Goal: Task Accomplishment & Management: Manage account settings

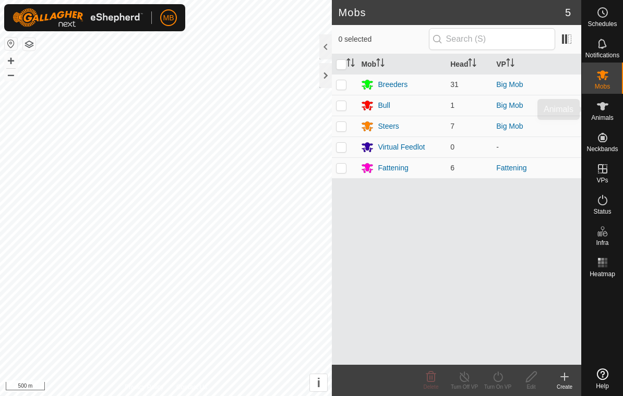
click at [601, 117] on span "Animals" at bounding box center [602, 118] width 22 height 6
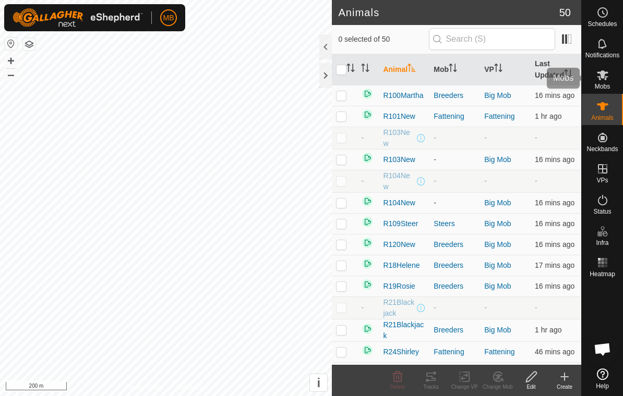
click at [610, 87] on div "Mobs" at bounding box center [601, 78] width 41 height 31
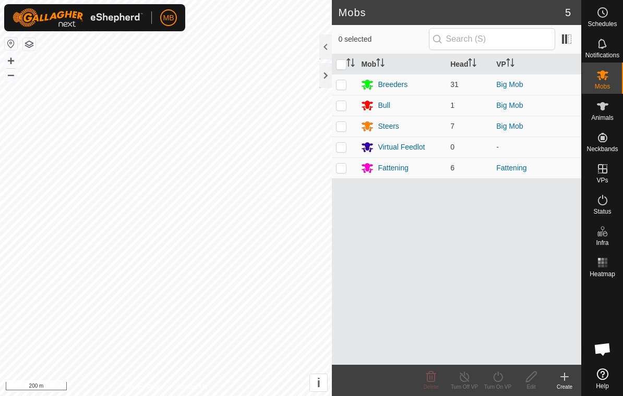
click at [341, 114] on td at bounding box center [344, 105] width 25 height 21
checkbox input "true"
click at [345, 129] on p-checkbox at bounding box center [341, 126] width 10 height 8
checkbox input "true"
click at [343, 80] on p-checkbox at bounding box center [341, 84] width 10 height 8
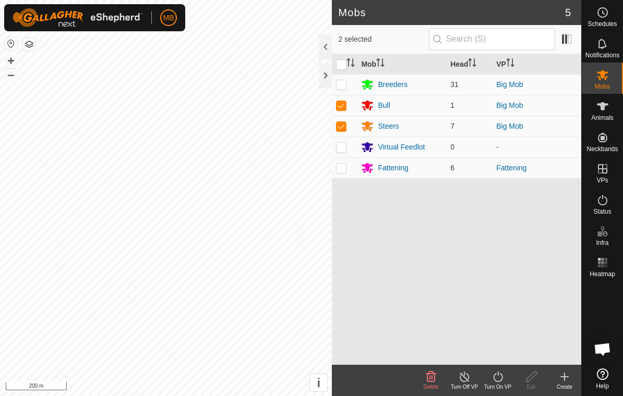
checkbox input "true"
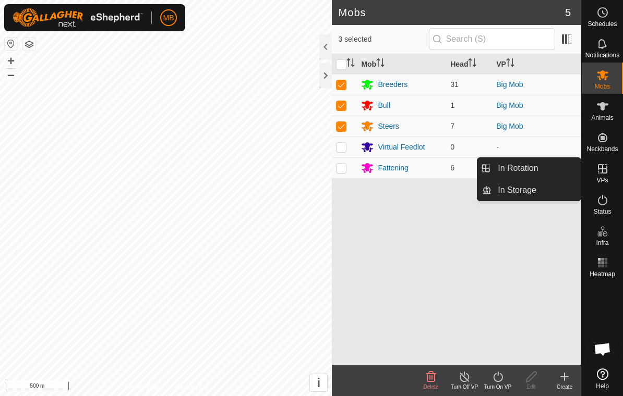
click at [557, 170] on link "In Rotation" at bounding box center [535, 168] width 89 height 21
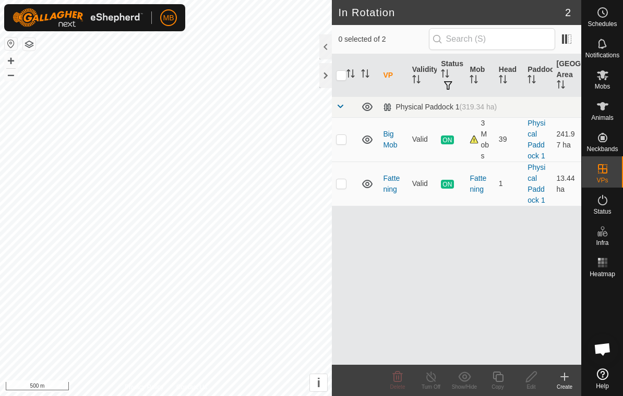
click at [346, 144] on td at bounding box center [344, 139] width 25 height 44
checkbox input "true"
click at [499, 379] on icon at bounding box center [497, 377] width 13 height 13
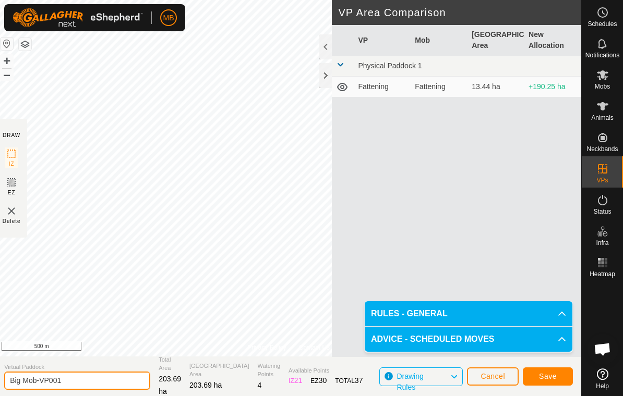
click at [95, 389] on input "Big Mob-VP001" at bounding box center [77, 381] width 146 height 18
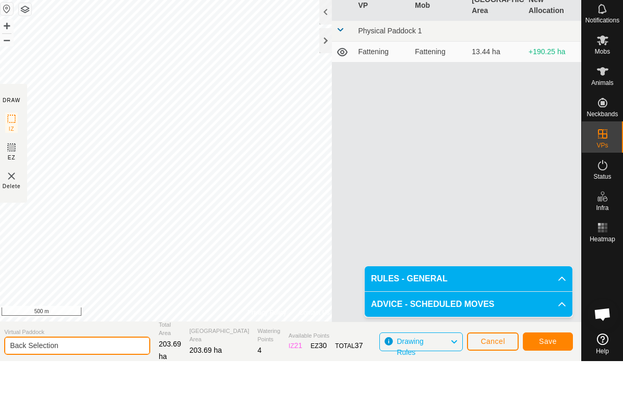
type input "Back Selection"
click at [550, 372] on span "Save" at bounding box center [548, 376] width 18 height 8
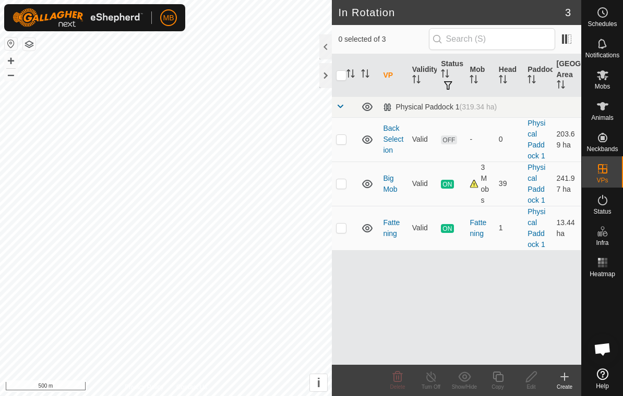
click at [347, 191] on td at bounding box center [344, 184] width 25 height 44
checkbox input "true"
click at [601, 107] on icon at bounding box center [601, 106] width 11 height 8
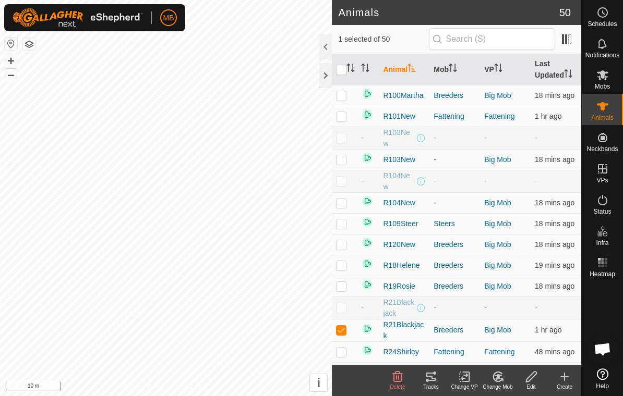
checkbox input "false"
checkbox input "true"
checkbox input "false"
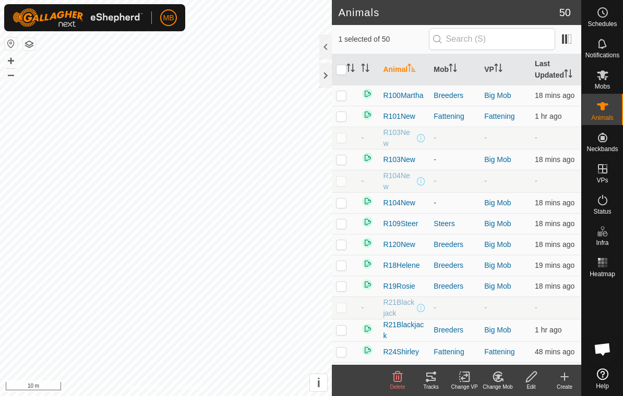
click at [552, 65] on th "Last Updated" at bounding box center [555, 69] width 51 height 31
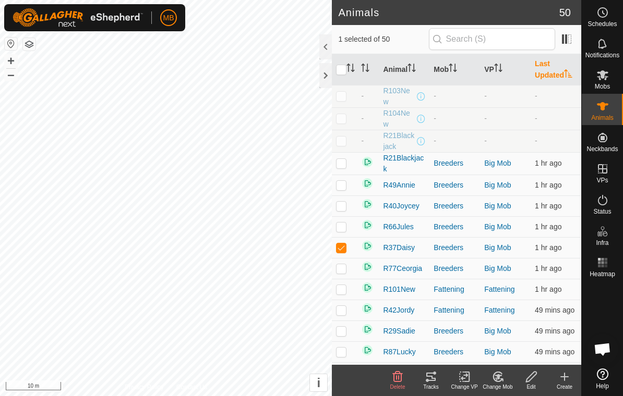
checkbox input "true"
checkbox input "false"
click at [351, 159] on td at bounding box center [344, 163] width 25 height 22
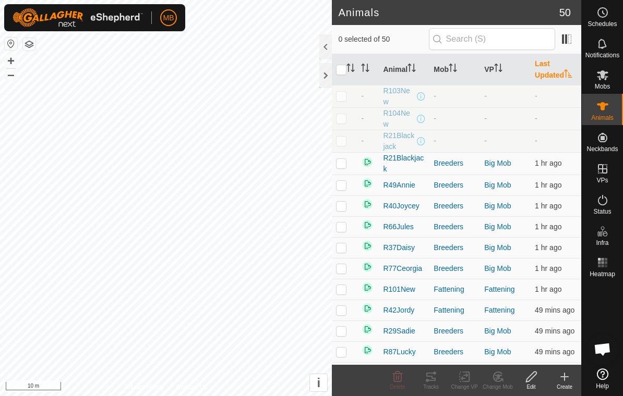
checkbox input "false"
click at [601, 78] on icon at bounding box center [602, 75] width 13 height 13
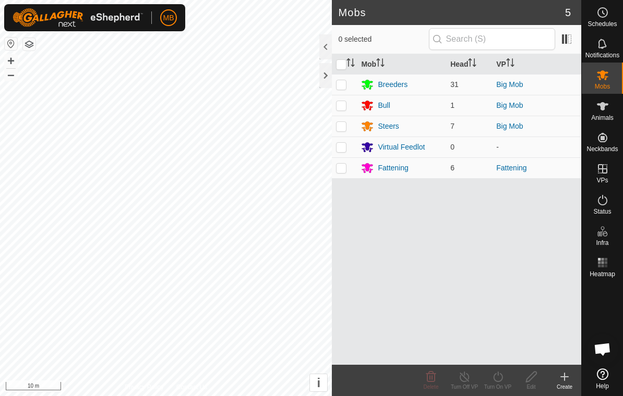
click at [341, 84] on p-checkbox at bounding box center [341, 84] width 10 height 8
checkbox input "true"
click at [339, 107] on p-checkbox at bounding box center [341, 105] width 10 height 8
checkbox input "true"
click at [339, 125] on p-checkbox at bounding box center [341, 126] width 10 height 8
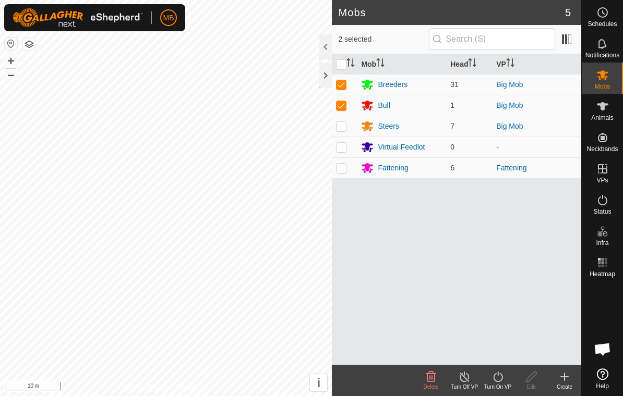
checkbox input "true"
click at [501, 383] on div "Turn On VP" at bounding box center [497, 387] width 33 height 8
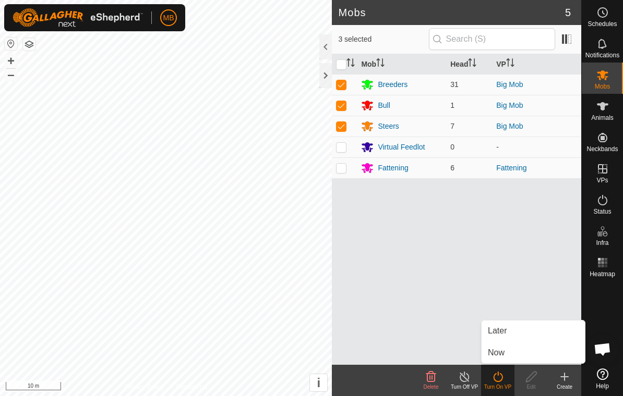
click at [516, 359] on link "Now" at bounding box center [532, 353] width 103 height 21
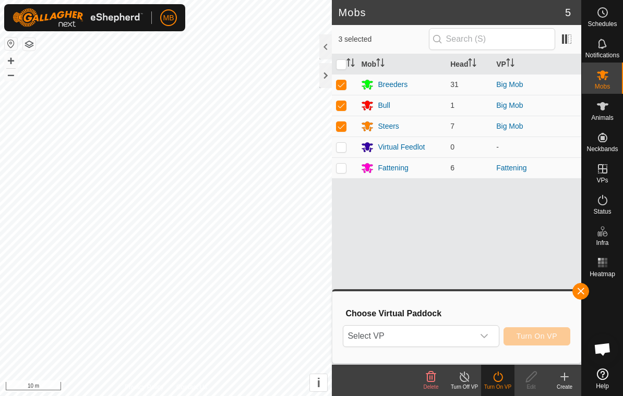
click at [472, 344] on span "Select VP" at bounding box center [408, 336] width 130 height 21
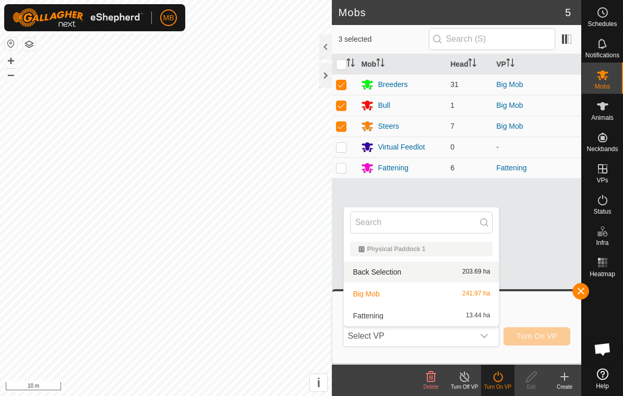
click at [454, 273] on div "Back Selection 203.69 ha" at bounding box center [421, 272] width 142 height 13
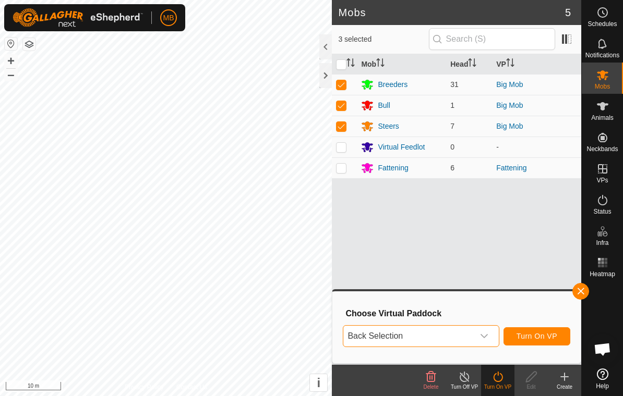
click at [557, 333] on button "Turn On VP" at bounding box center [536, 336] width 67 height 18
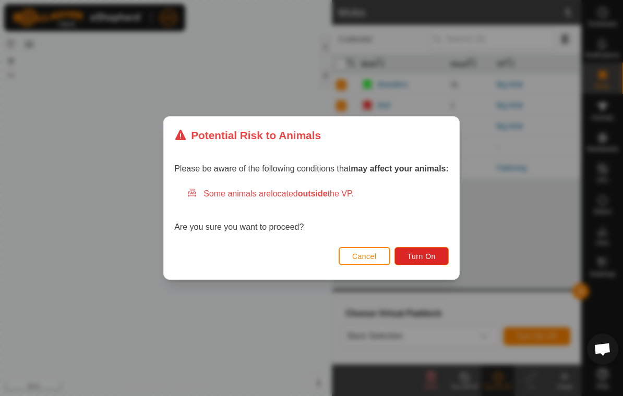
click at [445, 258] on button "Turn On" at bounding box center [421, 256] width 54 height 18
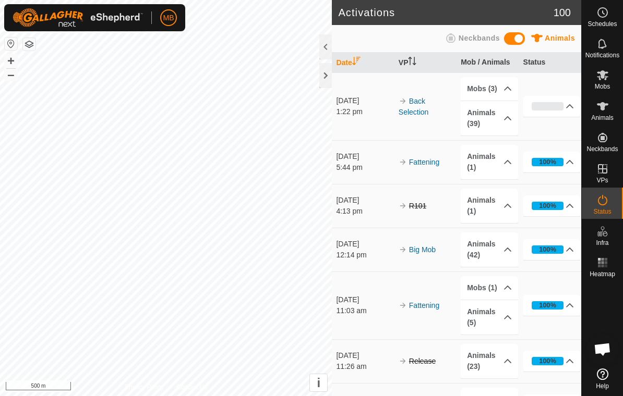
click at [331, 72] on div at bounding box center [325, 75] width 13 height 25
click at [602, 121] on div "Animals" at bounding box center [601, 109] width 41 height 31
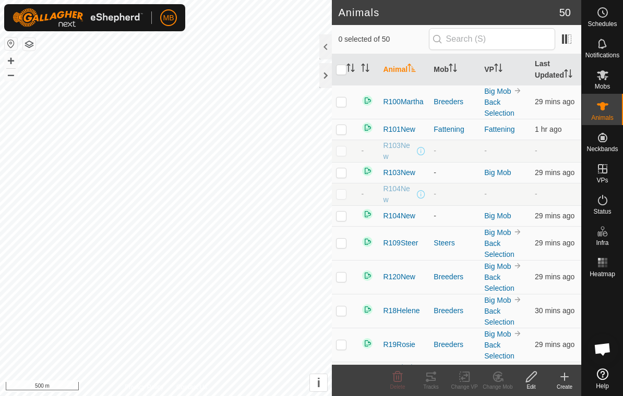
click at [600, 113] on es-animals-svg-icon at bounding box center [602, 106] width 19 height 17
click at [556, 72] on th "Last Updated" at bounding box center [555, 69] width 51 height 31
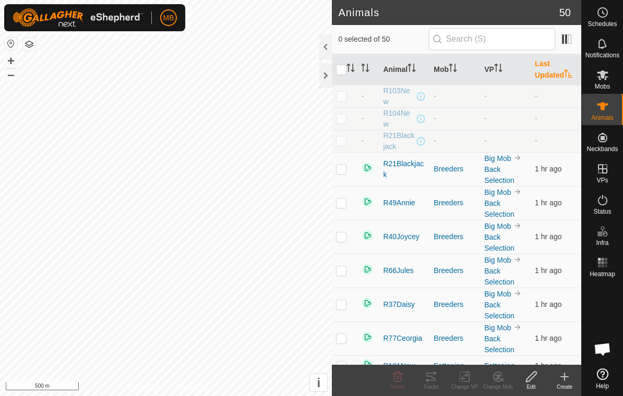
click at [556, 69] on th "Last Updated" at bounding box center [555, 69] width 51 height 31
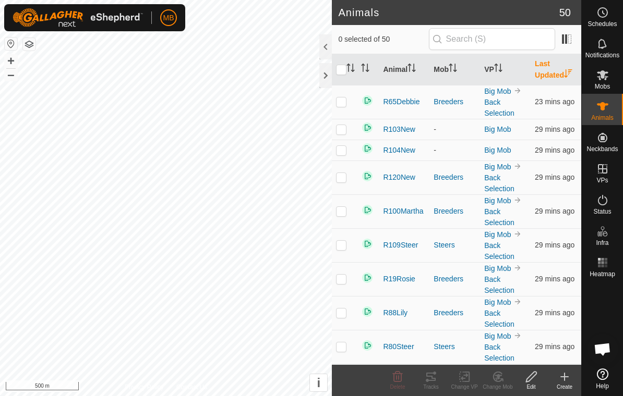
click at [554, 72] on th "Last Updated" at bounding box center [555, 69] width 51 height 31
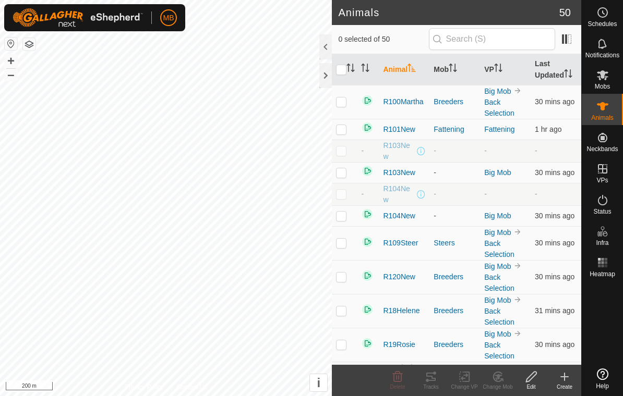
click at [552, 71] on th "Last Updated" at bounding box center [555, 69] width 51 height 31
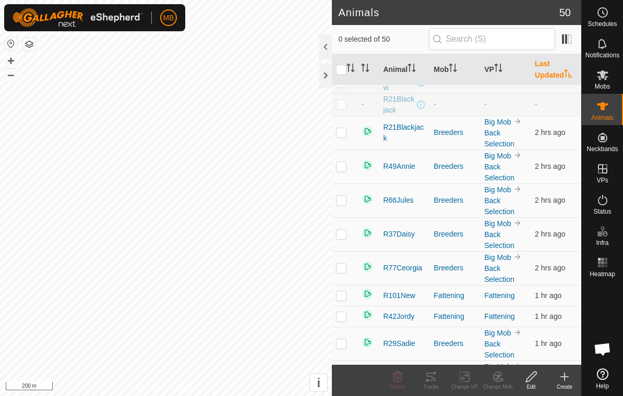
scroll to position [39, 0]
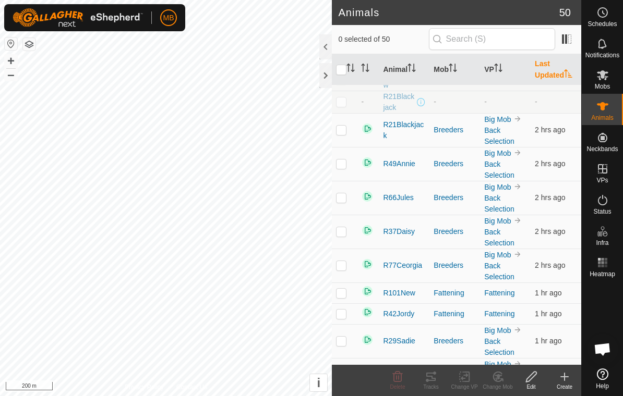
click at [345, 129] on p-checkbox at bounding box center [341, 130] width 10 height 8
checkbox input "true"
click at [345, 172] on td at bounding box center [344, 164] width 25 height 34
checkbox input "true"
click at [345, 201] on p-checkbox at bounding box center [341, 197] width 10 height 8
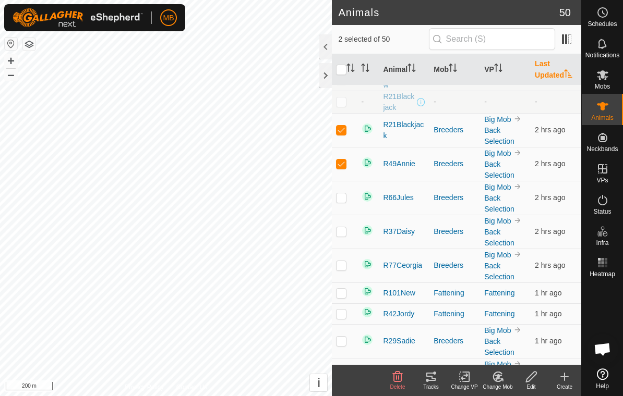
checkbox input "true"
click at [341, 238] on td at bounding box center [344, 232] width 25 height 34
checkbox input "true"
click at [345, 263] on p-checkbox at bounding box center [341, 265] width 10 height 8
checkbox input "true"
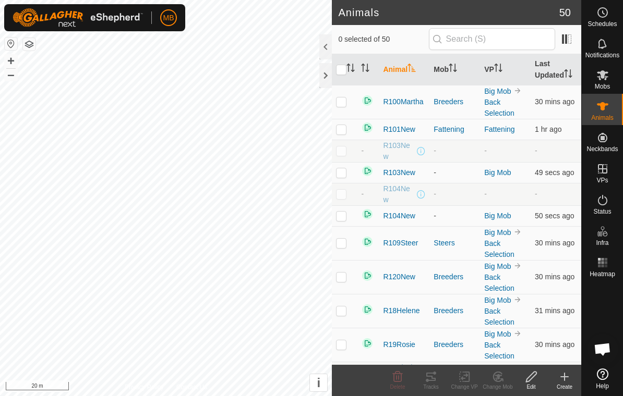
click at [554, 68] on th "Last Updated" at bounding box center [555, 69] width 51 height 31
click at [545, 68] on th "Last Updated" at bounding box center [555, 69] width 51 height 31
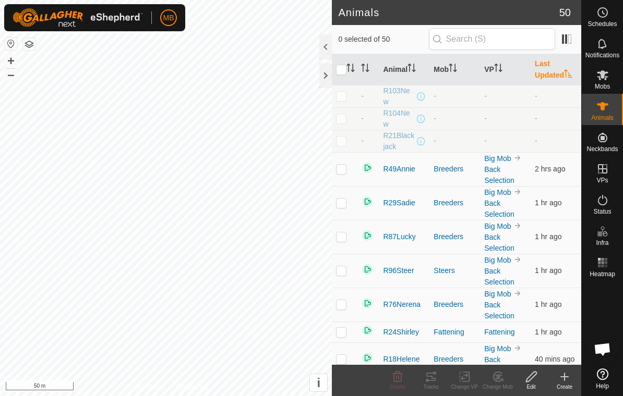
click at [345, 169] on p-checkbox at bounding box center [341, 169] width 10 height 8
checkbox input "true"
click at [494, 70] on th "VP" at bounding box center [505, 69] width 51 height 31
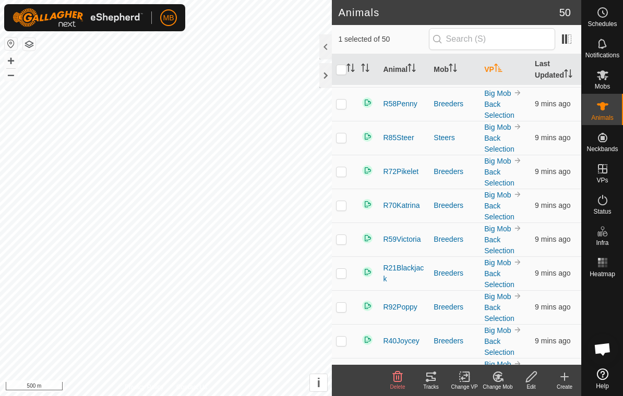
scroll to position [879, 0]
click at [507, 66] on th "VP" at bounding box center [505, 69] width 51 height 31
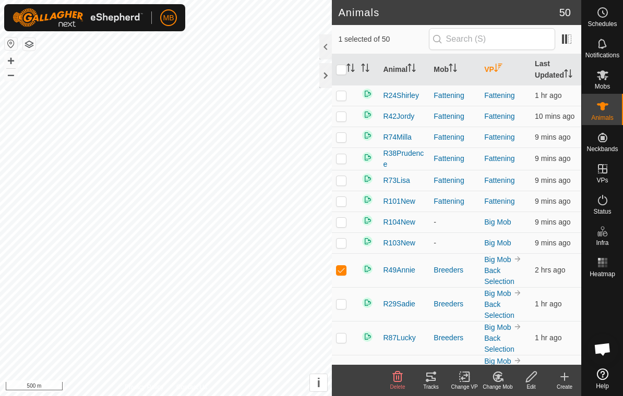
scroll to position [0, 0]
click at [502, 72] on p-sorticon "Activate to sort" at bounding box center [498, 69] width 8 height 8
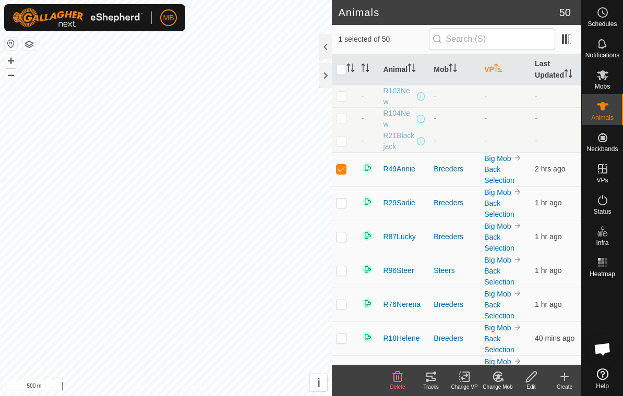
click at [502, 74] on p-sorticon "Activate to sort" at bounding box center [498, 69] width 8 height 8
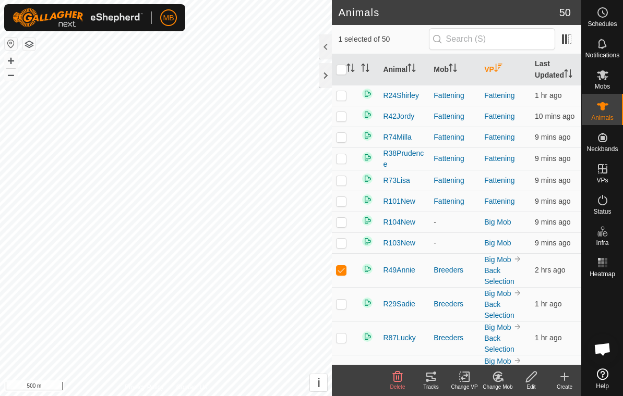
click at [499, 74] on p-sorticon "Activate to sort" at bounding box center [498, 69] width 8 height 8
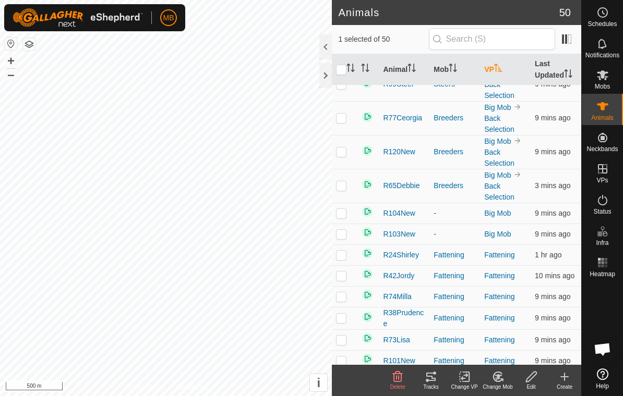
scroll to position [1272, 0]
click at [341, 217] on p-checkbox at bounding box center [341, 213] width 10 height 8
checkbox input "true"
click at [341, 237] on p-checkbox at bounding box center [341, 233] width 10 height 8
checkbox input "true"
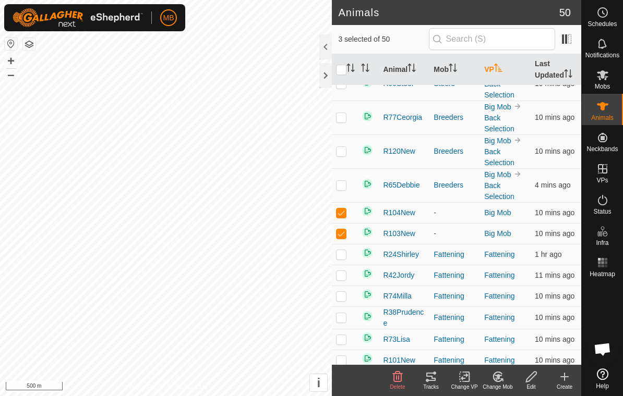
click at [474, 385] on div "Change VP" at bounding box center [463, 387] width 33 height 8
click at [497, 334] on span "Choose VP..." at bounding box center [495, 331] width 48 height 13
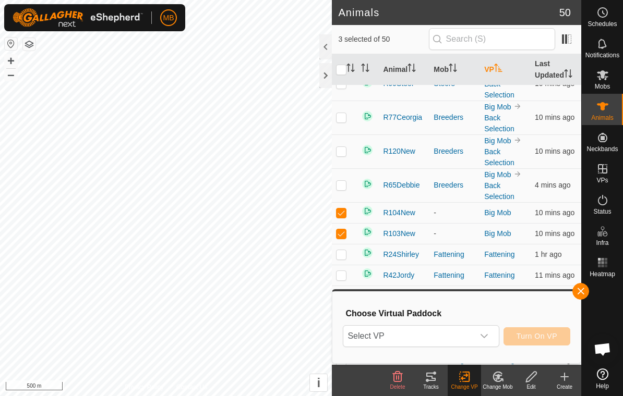
click at [465, 342] on span "Select VP" at bounding box center [408, 336] width 130 height 21
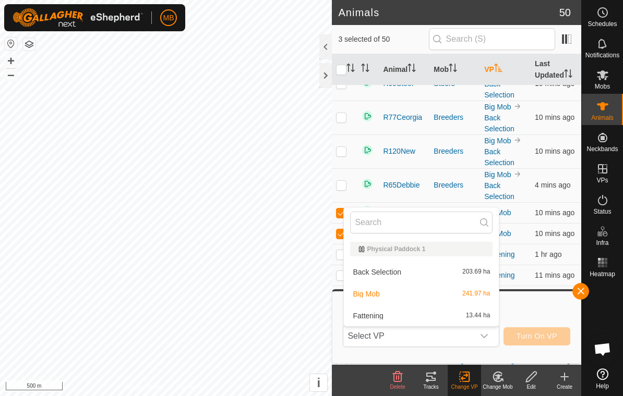
click at [447, 272] on div "Back Selection 203.69 ha" at bounding box center [421, 272] width 142 height 13
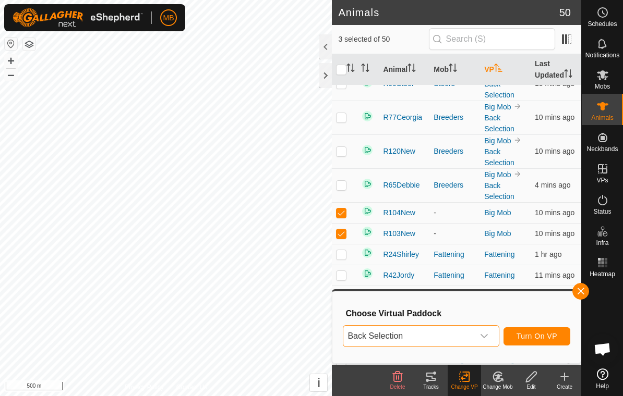
click at [561, 335] on button "Turn On VP" at bounding box center [536, 336] width 67 height 18
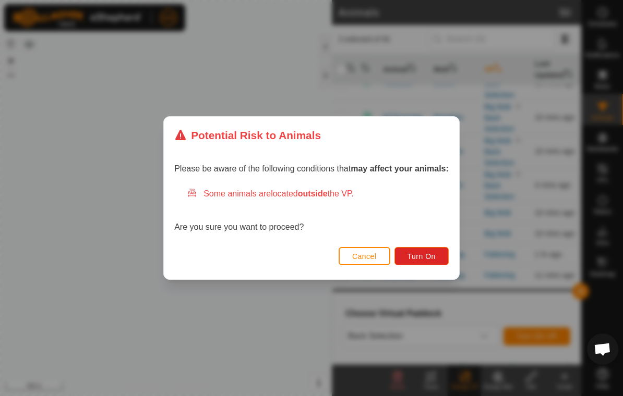
click at [433, 258] on span "Turn On" at bounding box center [421, 256] width 28 height 8
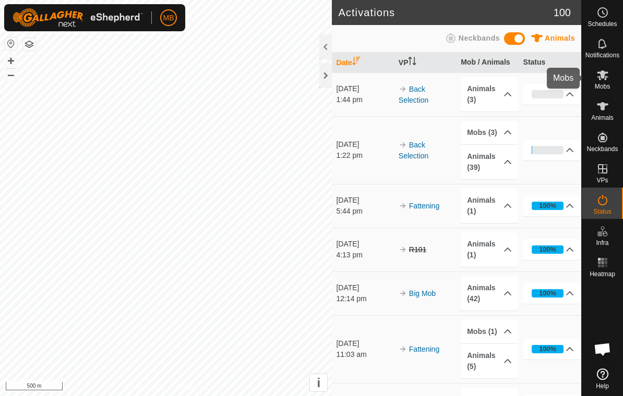
click at [611, 74] on es-mob-svg-icon at bounding box center [602, 75] width 19 height 17
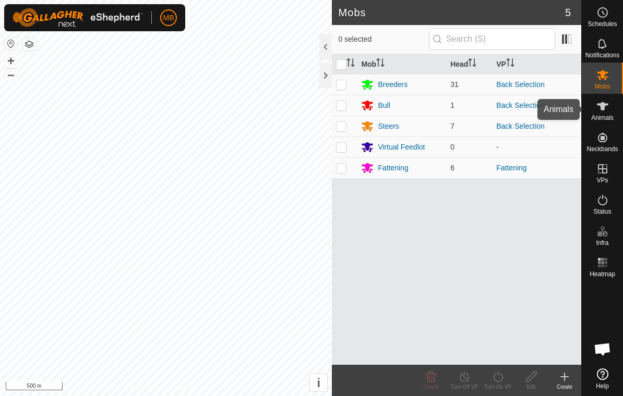
click at [605, 115] on span "Animals" at bounding box center [602, 118] width 22 height 6
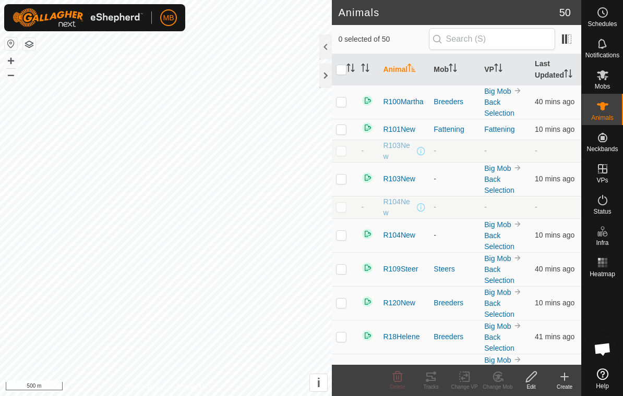
click at [501, 68] on icon "Activate to sort" at bounding box center [498, 68] width 8 height 8
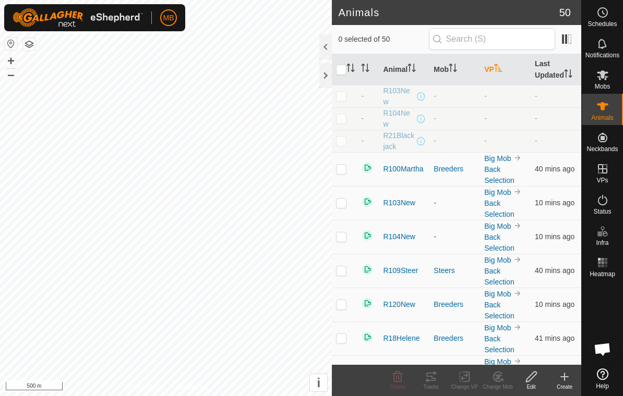
click at [496, 75] on th "VP" at bounding box center [505, 69] width 51 height 31
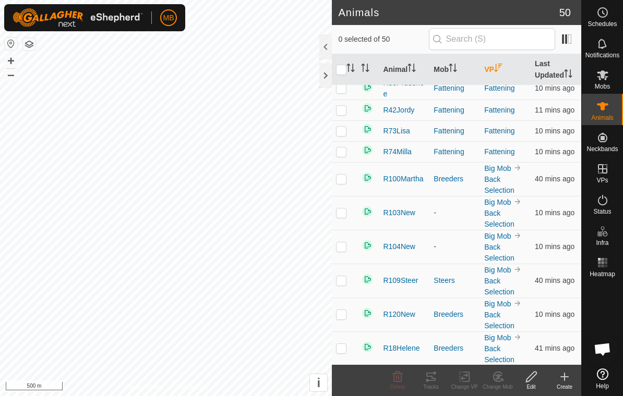
scroll to position [48, 0]
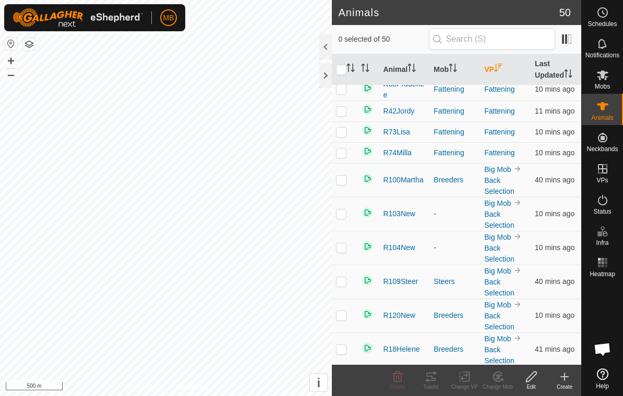
click at [344, 217] on p-checkbox at bounding box center [341, 214] width 10 height 8
checkbox input "true"
click at [341, 261] on td at bounding box center [344, 248] width 25 height 34
click at [502, 381] on icon at bounding box center [501, 380] width 2 height 2
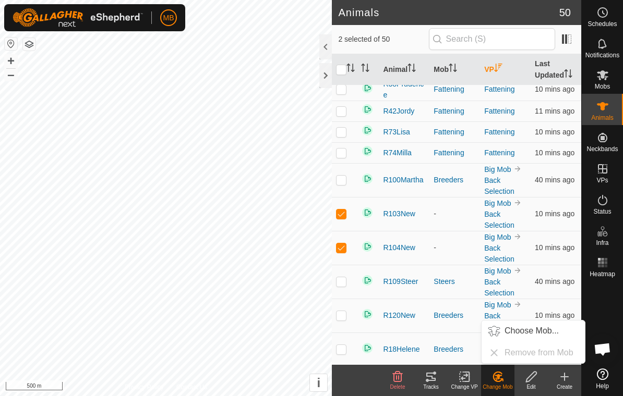
click at [542, 329] on span "Choose Mob..." at bounding box center [531, 331] width 54 height 13
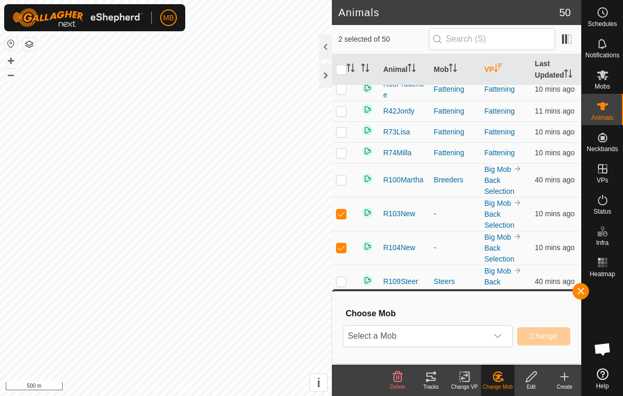
click at [485, 333] on span "Select a Mob" at bounding box center [415, 336] width 144 height 21
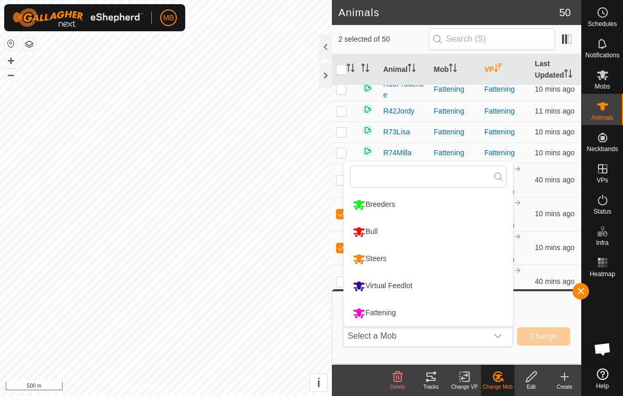
click at [575, 294] on button "button" at bounding box center [580, 291] width 17 height 17
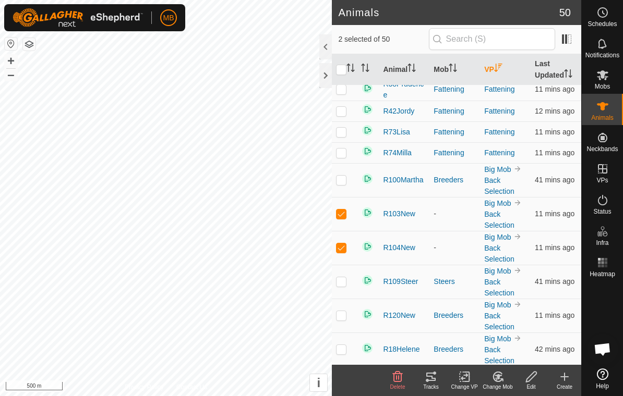
click at [339, 252] on p-checkbox at bounding box center [341, 247] width 10 height 8
checkbox input "false"
click at [503, 390] on div "Change Mob" at bounding box center [497, 387] width 33 height 8
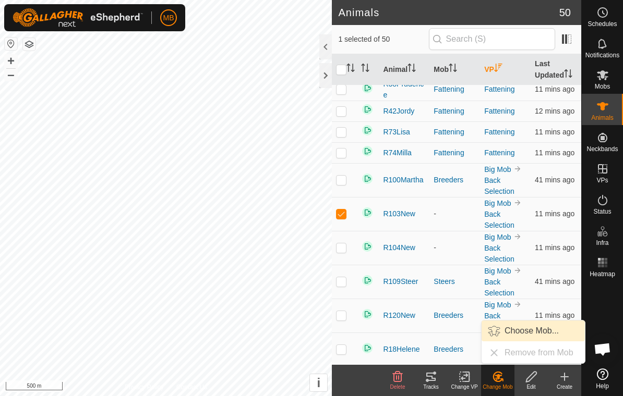
click at [526, 329] on span "Choose Mob..." at bounding box center [531, 331] width 54 height 13
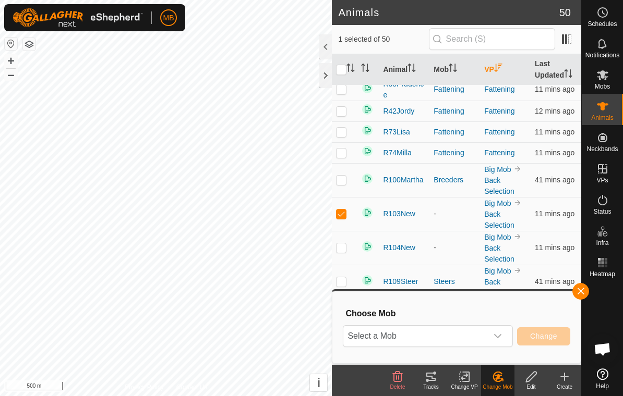
click at [472, 328] on span "Select a Mob" at bounding box center [415, 336] width 144 height 21
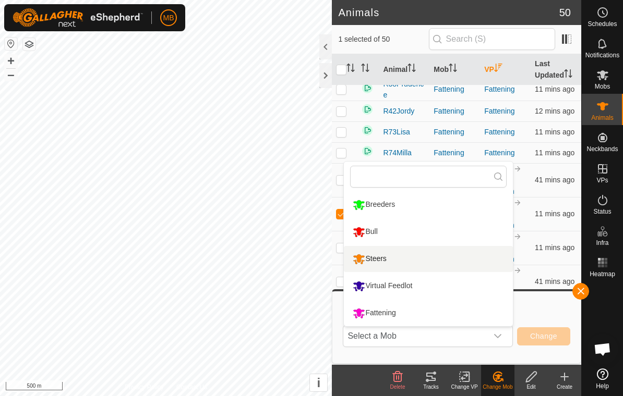
click at [457, 259] on li "Steers" at bounding box center [428, 259] width 169 height 26
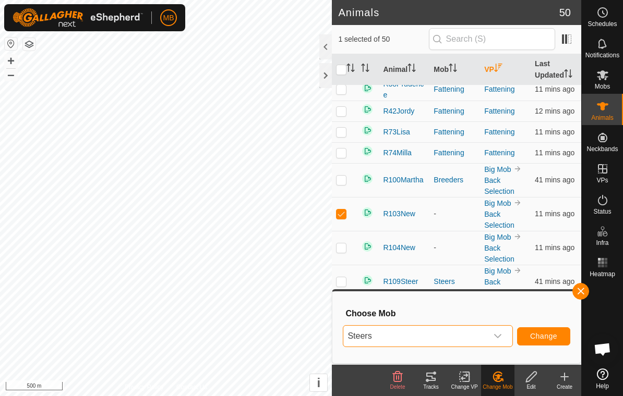
click at [551, 330] on button "Change" at bounding box center [543, 336] width 53 height 18
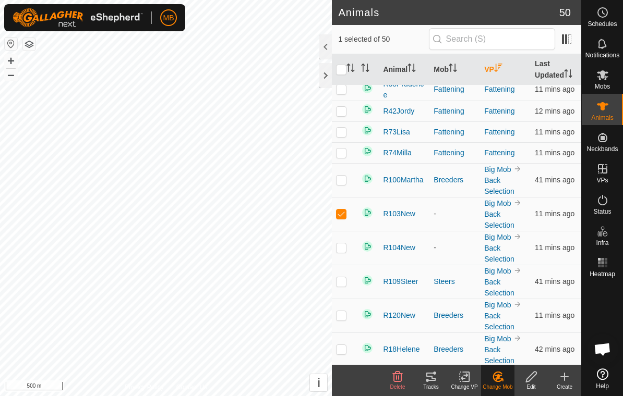
checkbox input "false"
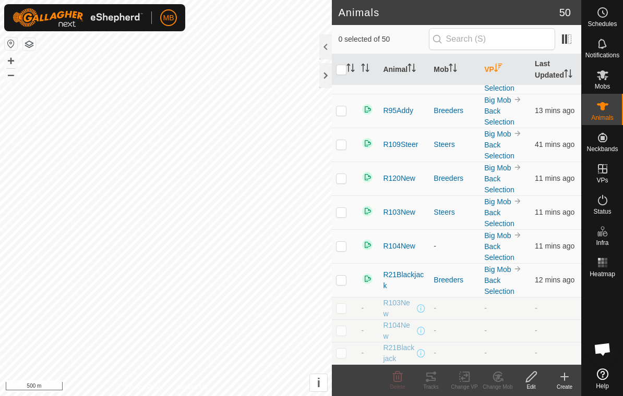
scroll to position [1304, 0]
click at [349, 248] on td at bounding box center [344, 246] width 25 height 34
click at [467, 376] on icon at bounding box center [464, 377] width 13 height 13
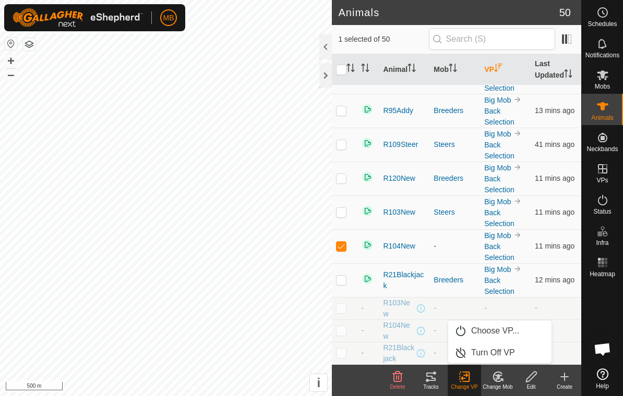
click at [498, 381] on icon at bounding box center [497, 376] width 9 height 9
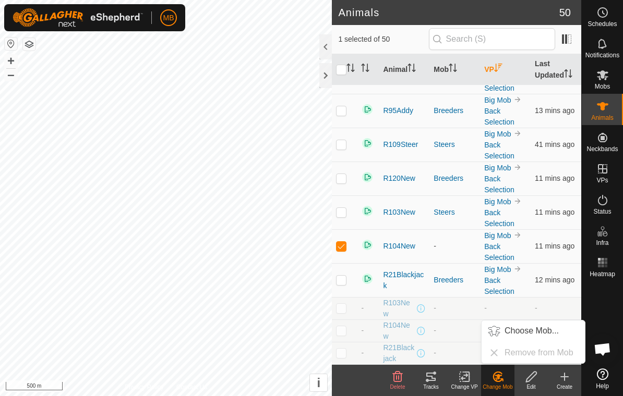
click at [494, 391] on div "Change Mob" at bounding box center [497, 387] width 33 height 8
click at [499, 382] on icon at bounding box center [497, 377] width 13 height 13
click at [534, 326] on span "Choose Mob..." at bounding box center [531, 331] width 54 height 13
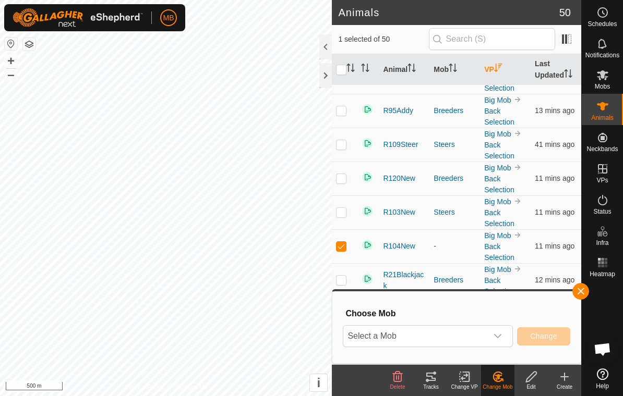
click at [477, 336] on span "Select a Mob" at bounding box center [415, 336] width 144 height 21
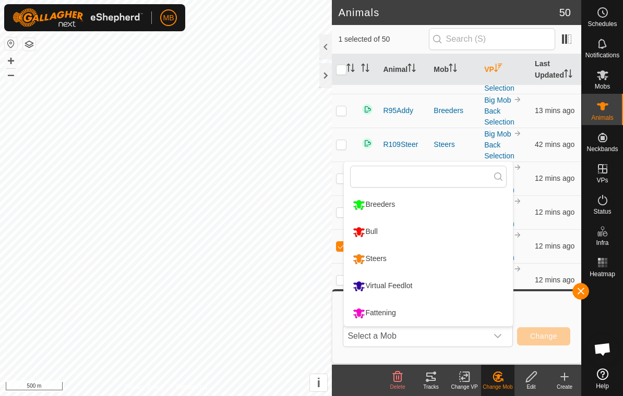
click at [470, 202] on li "Breeders" at bounding box center [428, 205] width 169 height 26
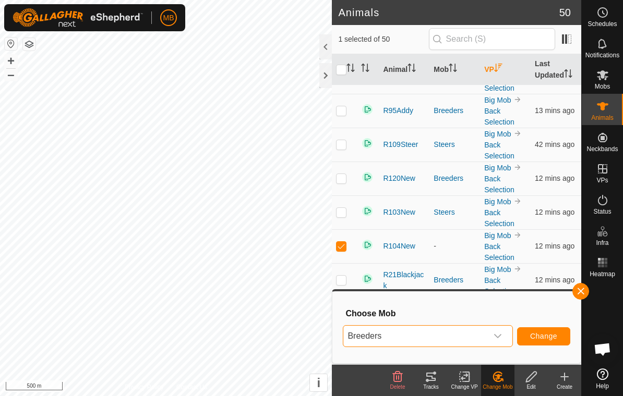
click at [551, 343] on button "Change" at bounding box center [543, 336] width 53 height 18
checkbox input "false"
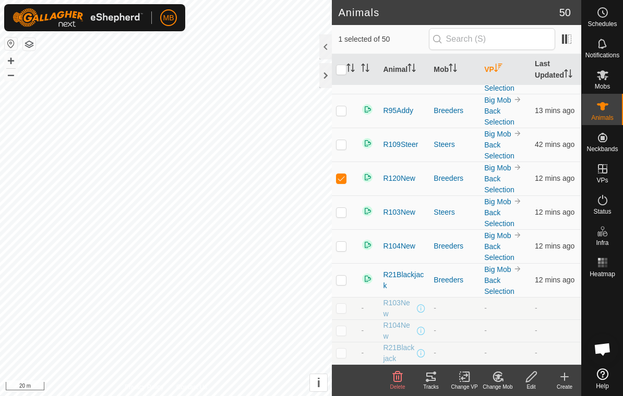
click at [345, 179] on p-checkbox at bounding box center [341, 178] width 10 height 8
checkbox input "false"
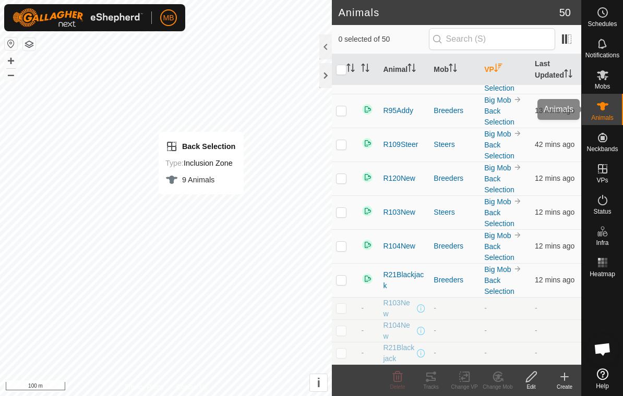
click at [619, 112] on div "Animals" at bounding box center [601, 109] width 41 height 31
click at [607, 80] on icon at bounding box center [602, 75] width 13 height 13
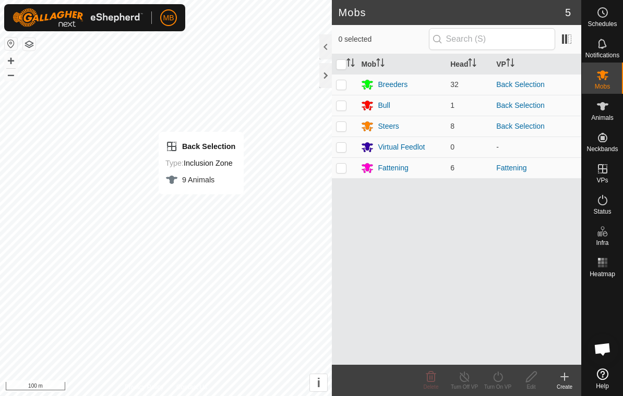
click at [402, 132] on div "Steers" at bounding box center [401, 126] width 81 height 13
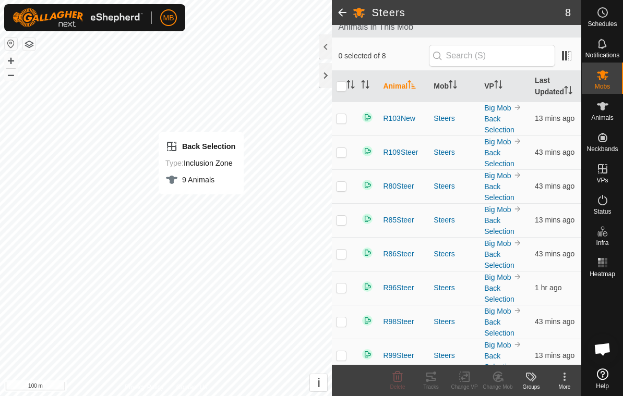
scroll to position [67, 0]
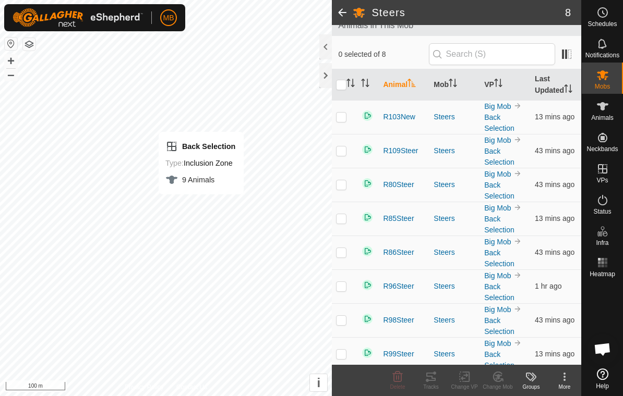
click at [345, 90] on input "checkbox" at bounding box center [341, 85] width 10 height 10
checkbox input "true"
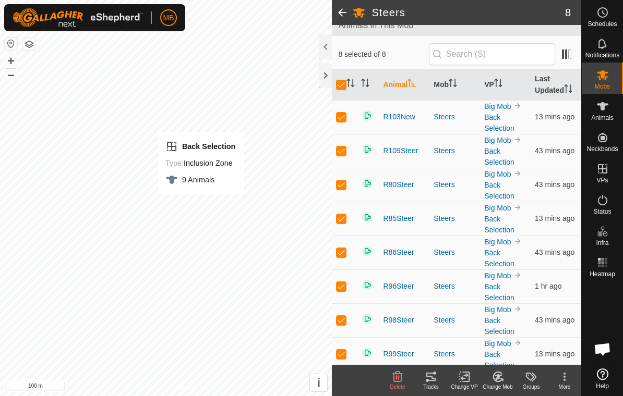
checkbox input "true"
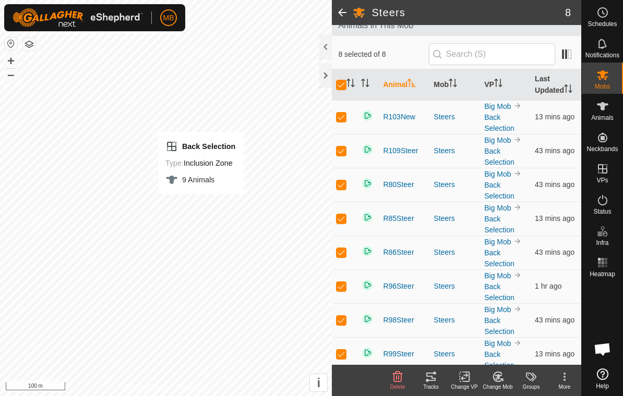
checkbox input "true"
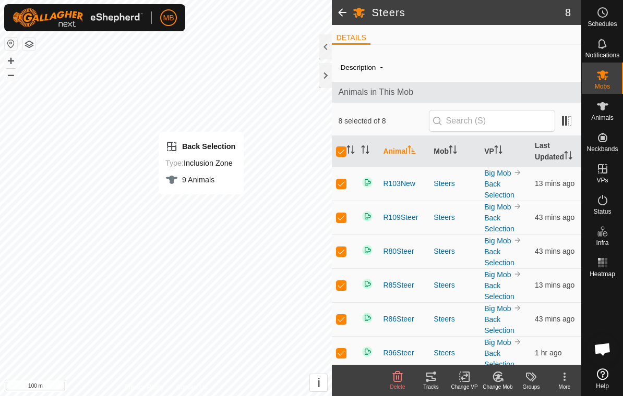
scroll to position [74, 0]
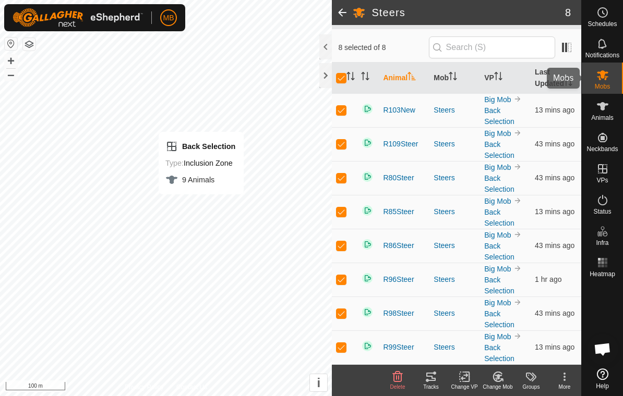
click at [607, 82] on es-mob-svg-icon at bounding box center [602, 75] width 19 height 17
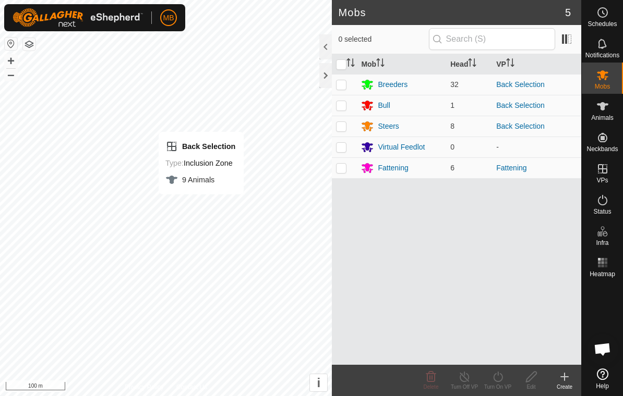
click at [383, 163] on div "Fattening" at bounding box center [392, 168] width 30 height 11
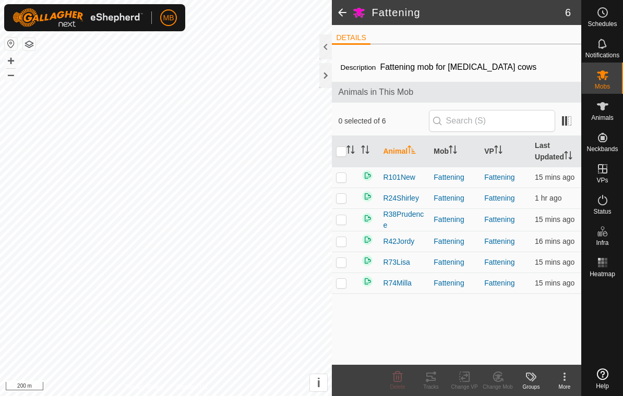
click at [612, 109] on div "Animals" at bounding box center [601, 109] width 41 height 31
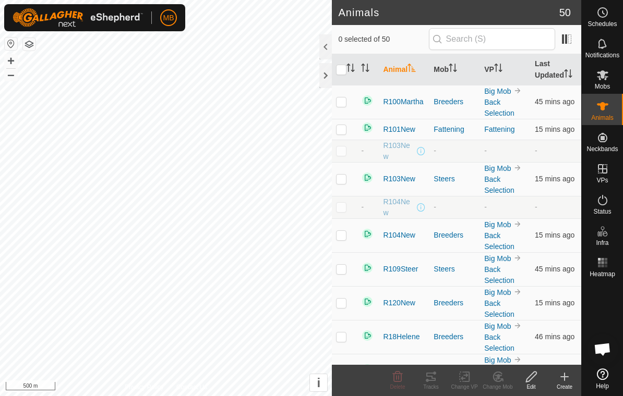
click at [557, 64] on th "Last Updated" at bounding box center [555, 69] width 51 height 31
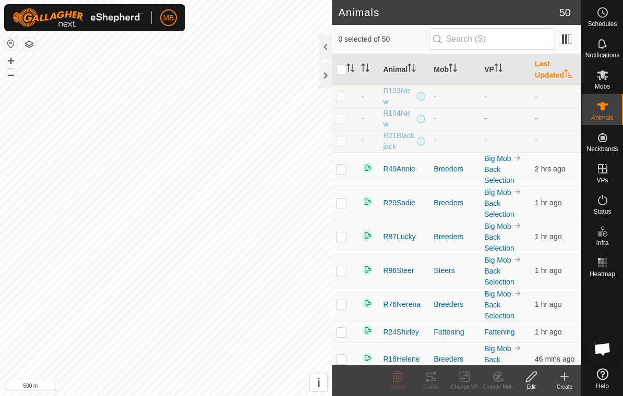
click at [340, 169] on p-checkbox at bounding box center [341, 169] width 10 height 8
click at [340, 172] on p-checkbox at bounding box center [341, 169] width 10 height 8
checkbox input "false"
click at [511, 59] on th "VP" at bounding box center [505, 69] width 51 height 31
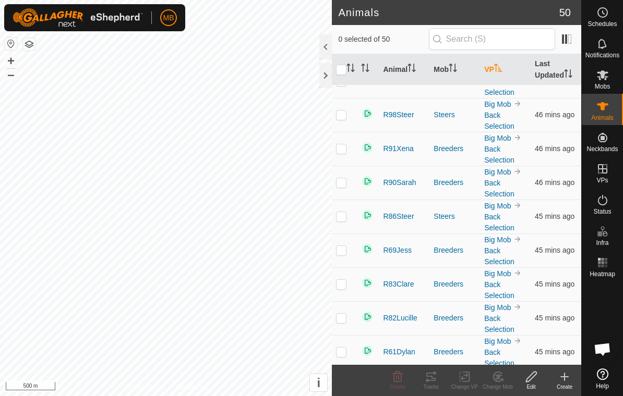
scroll to position [259, 0]
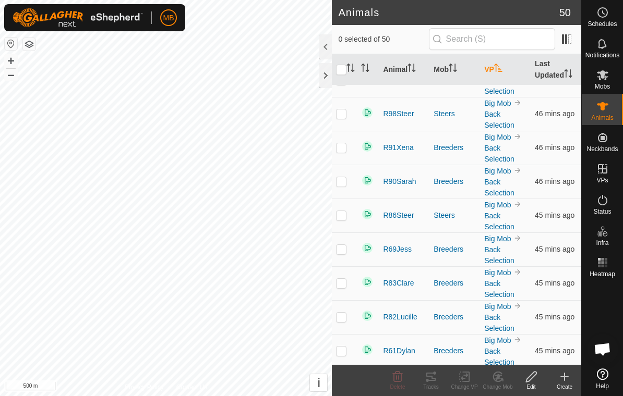
click at [495, 68] on th "VP" at bounding box center [505, 69] width 51 height 31
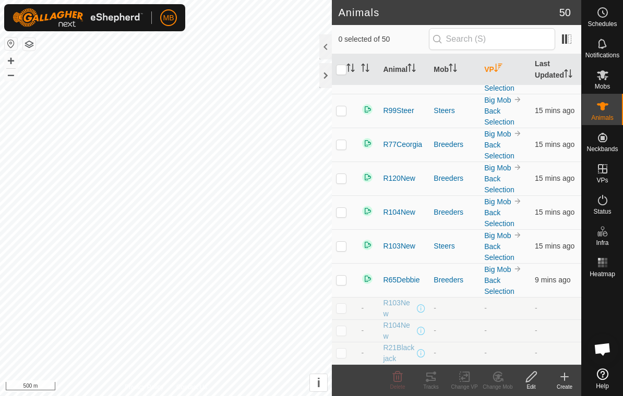
scroll to position [1304, 0]
click at [600, 84] on span "Mobs" at bounding box center [601, 86] width 15 height 6
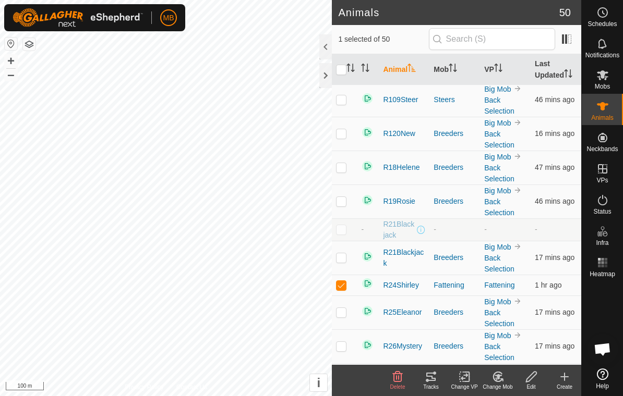
scroll to position [170, 0]
